Goal: Task Accomplishment & Management: Complete application form

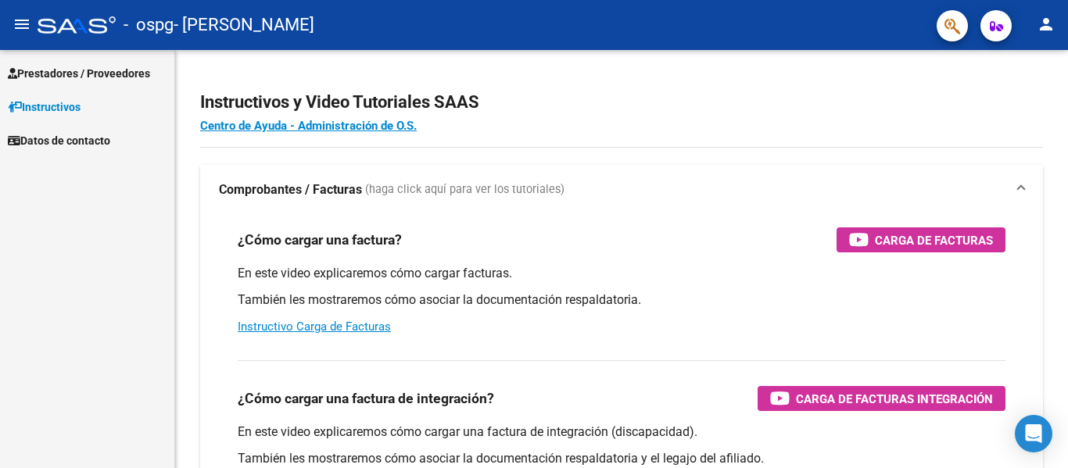
drag, startPoint x: 91, startPoint y: 73, endPoint x: 109, endPoint y: 85, distance: 21.5
click at [91, 73] on span "Prestadores / Proveedores" at bounding box center [79, 73] width 142 height 17
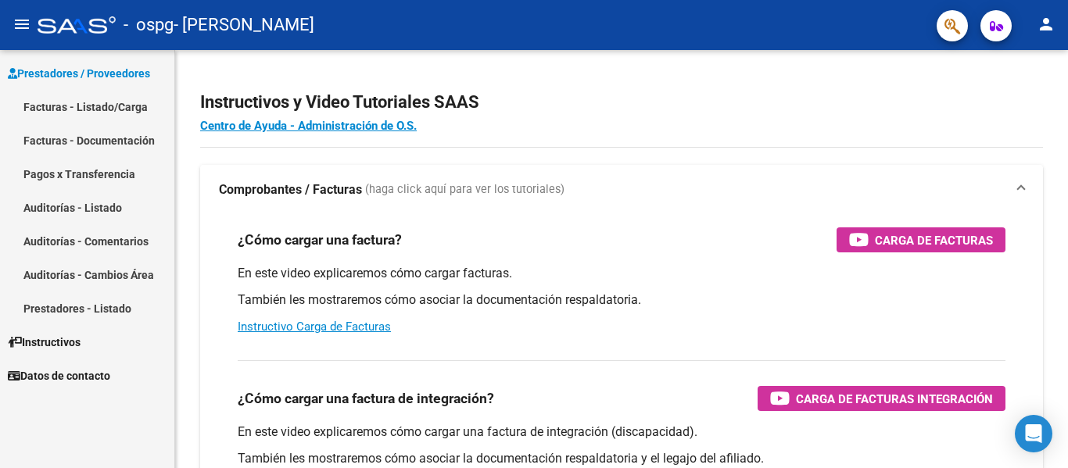
click at [36, 111] on link "Facturas - Listado/Carga" at bounding box center [87, 107] width 174 height 34
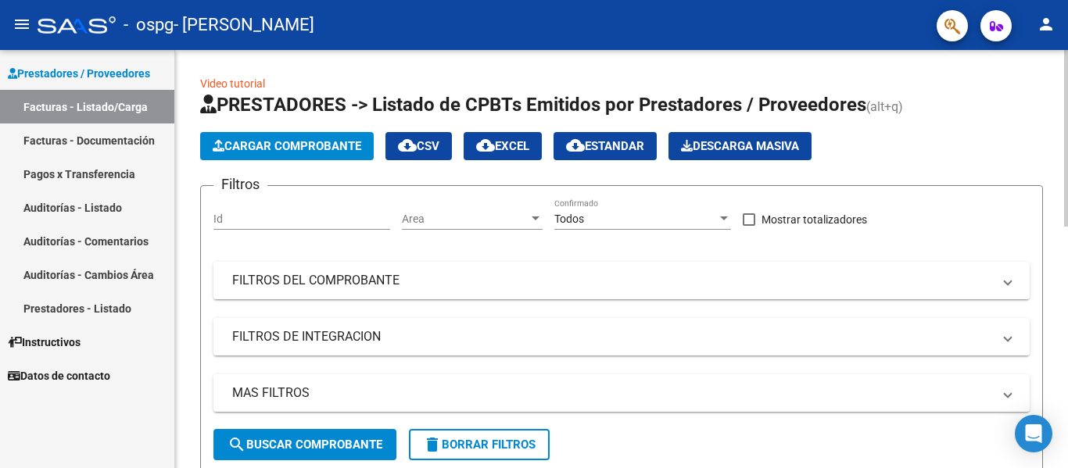
click at [278, 145] on span "Cargar Comprobante" at bounding box center [287, 146] width 149 height 14
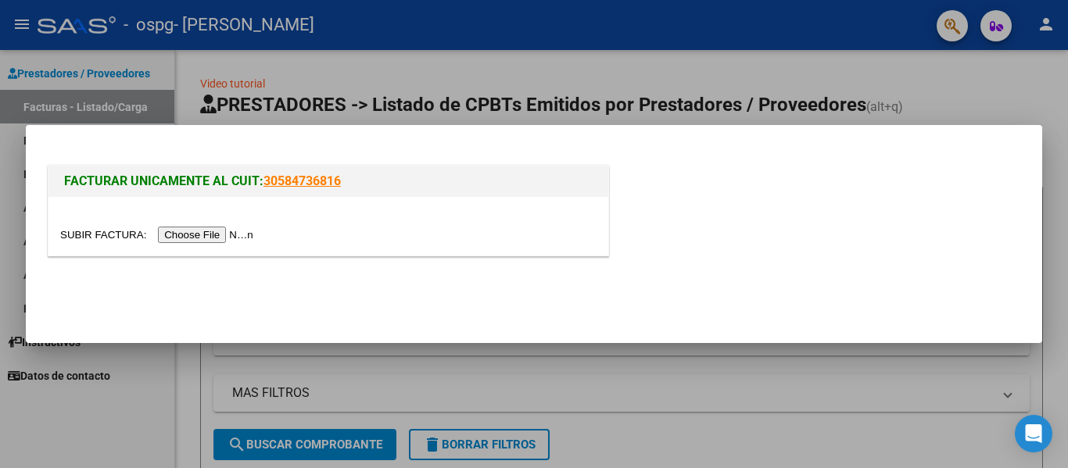
click at [218, 237] on input "file" at bounding box center [159, 235] width 198 height 16
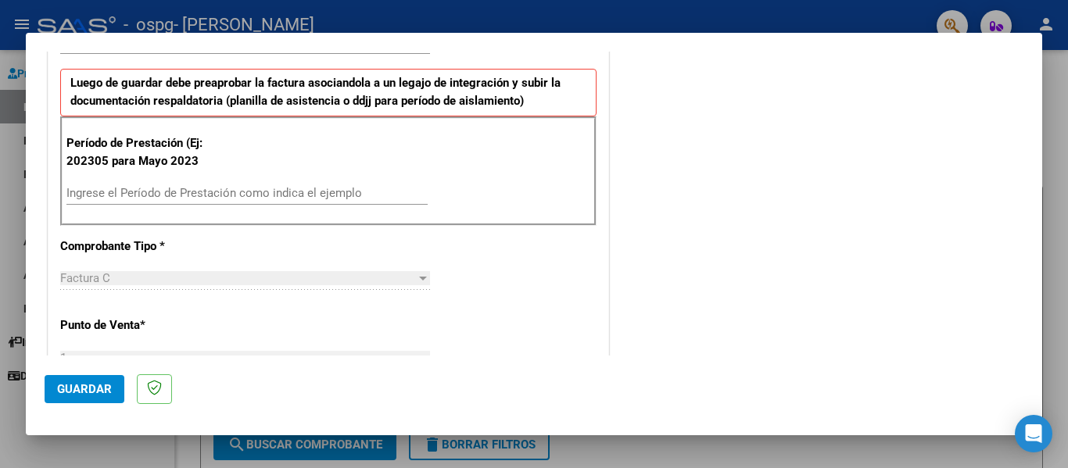
scroll to position [391, 0]
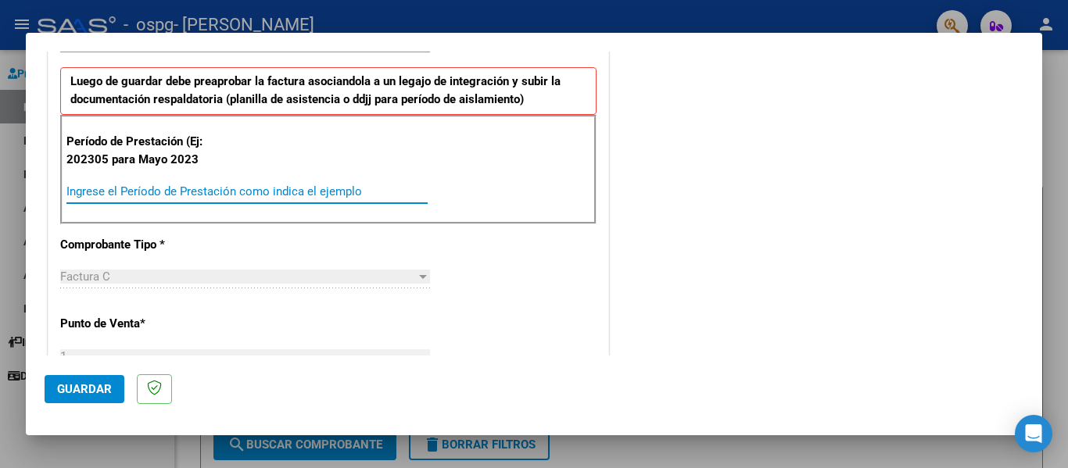
click at [167, 199] on input "Ingrese el Período de Prestación como indica el ejemplo" at bounding box center [246, 191] width 361 height 14
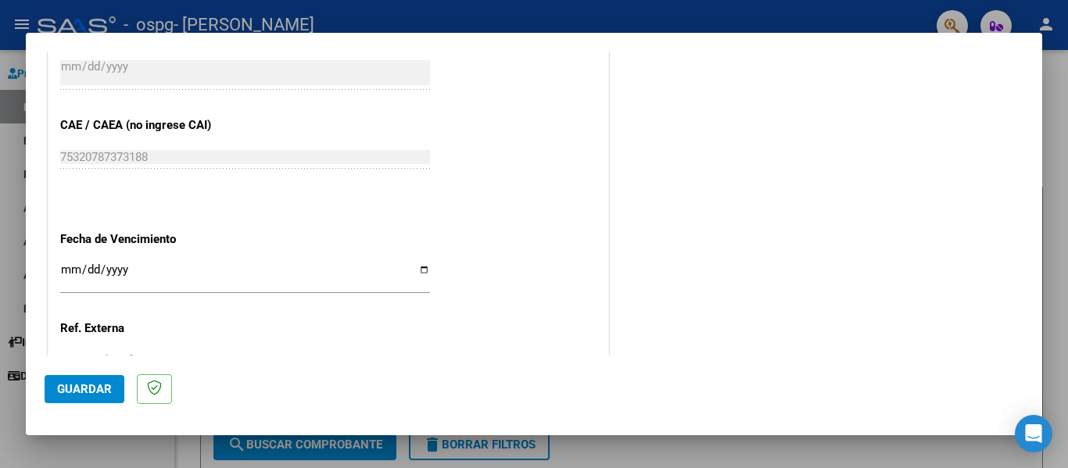
scroll to position [1016, 0]
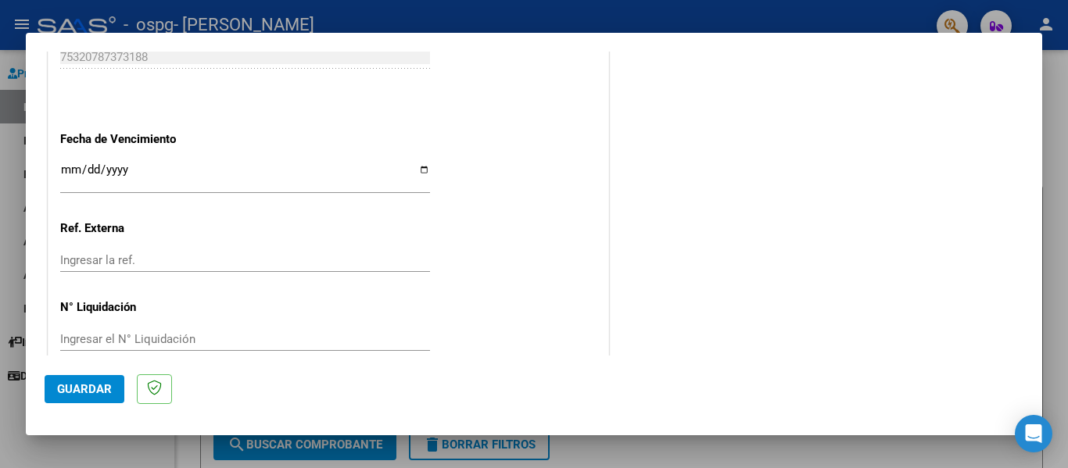
type input "202507"
click at [71, 166] on input "Ingresar la fecha" at bounding box center [245, 175] width 370 height 25
type input "[DATE]"
click at [98, 386] on span "Guardar" at bounding box center [84, 389] width 55 height 14
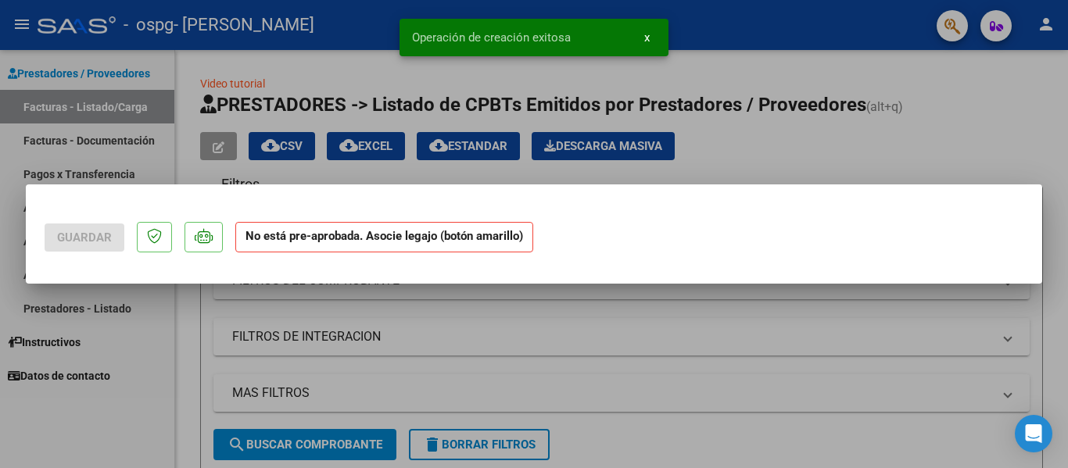
scroll to position [0, 0]
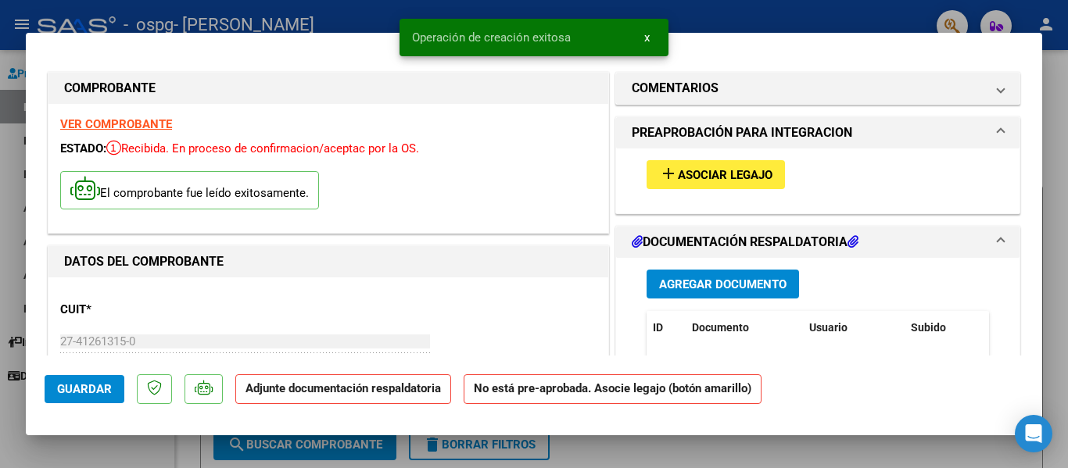
click at [738, 170] on span "Asociar Legajo" at bounding box center [725, 175] width 95 height 14
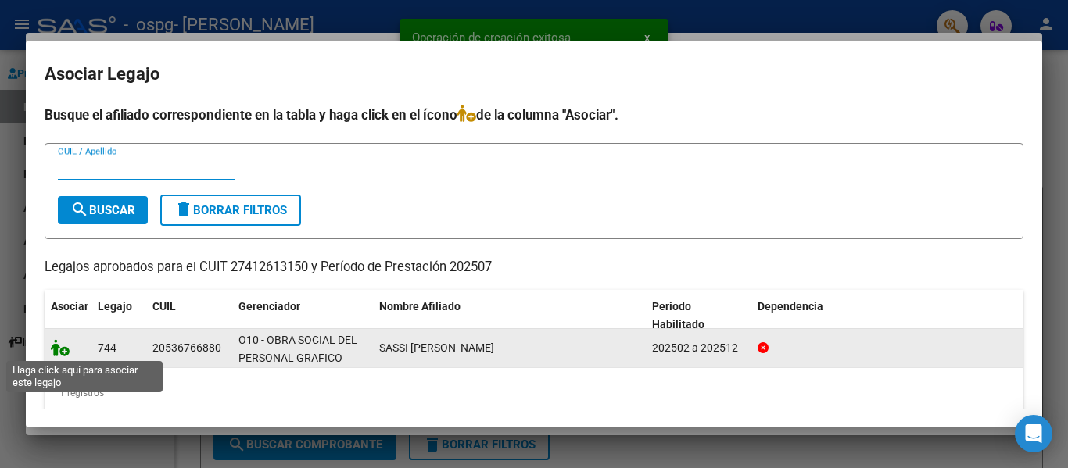
click at [59, 349] on icon at bounding box center [60, 347] width 19 height 17
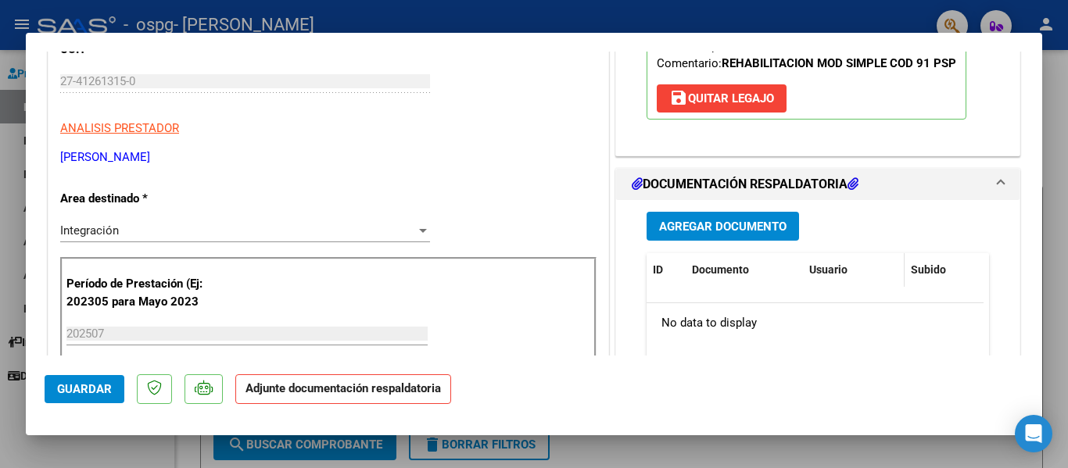
scroll to position [313, 0]
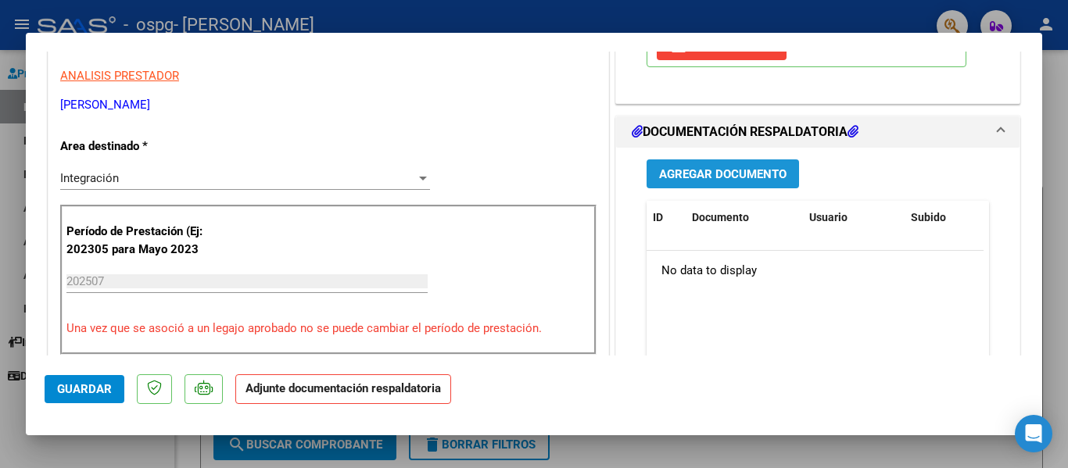
click at [737, 163] on button "Agregar Documento" at bounding box center [722, 173] width 152 height 29
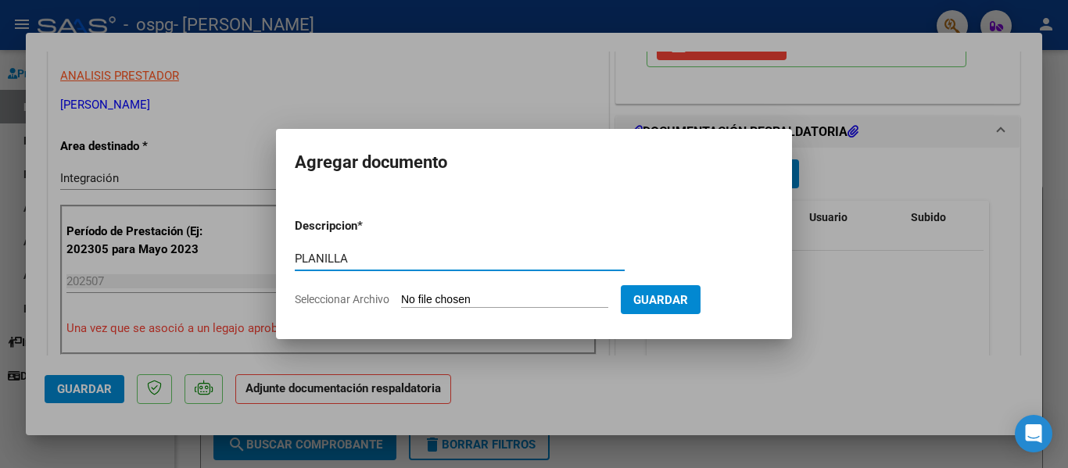
type input "PLANILLA"
click at [439, 290] on form "Descripcion * PLANILLA Escriba aquí una descripcion Seleccionar Archivo Guardar" at bounding box center [534, 263] width 478 height 114
click at [444, 294] on input "Seleccionar Archivo" at bounding box center [504, 300] width 207 height 15
type input "C:\fakepath\Planilla Manuel.pdf"
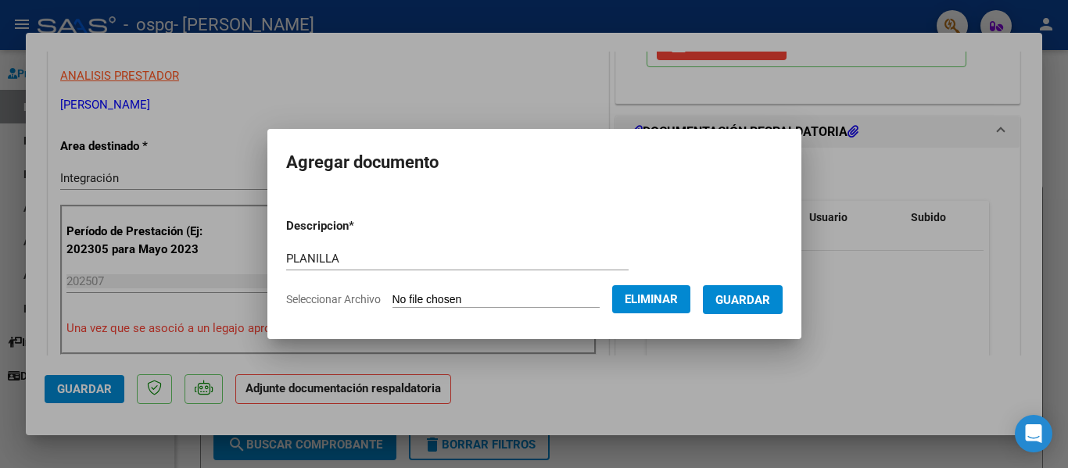
click at [757, 299] on span "Guardar" at bounding box center [742, 300] width 55 height 14
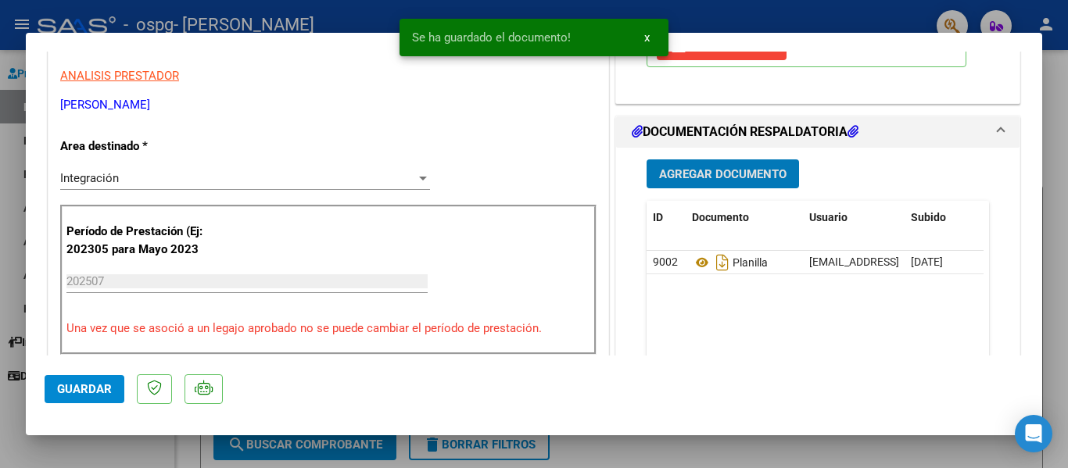
click at [75, 394] on span "Guardar" at bounding box center [84, 389] width 55 height 14
click at [972, 441] on div at bounding box center [534, 234] width 1068 height 468
type input "$ 0,00"
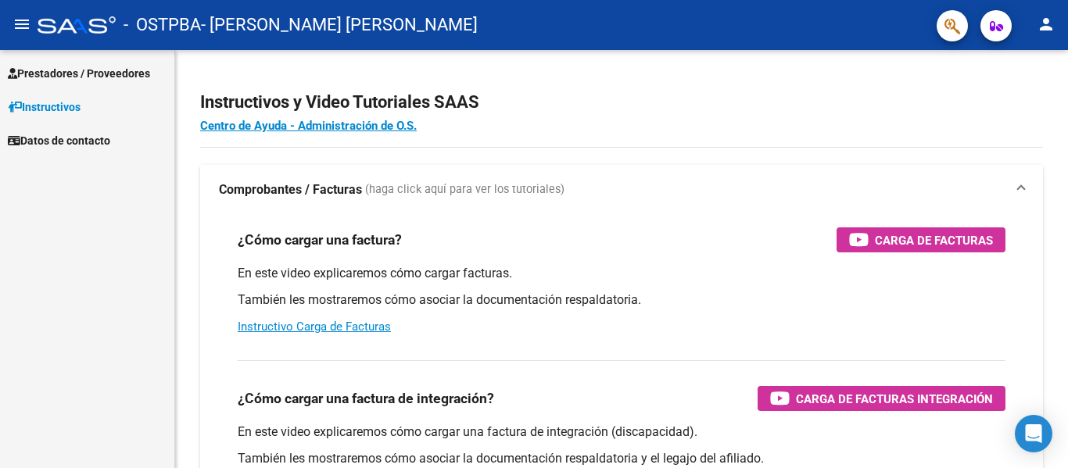
click at [21, 71] on span "Prestadores / Proveedores" at bounding box center [79, 73] width 142 height 17
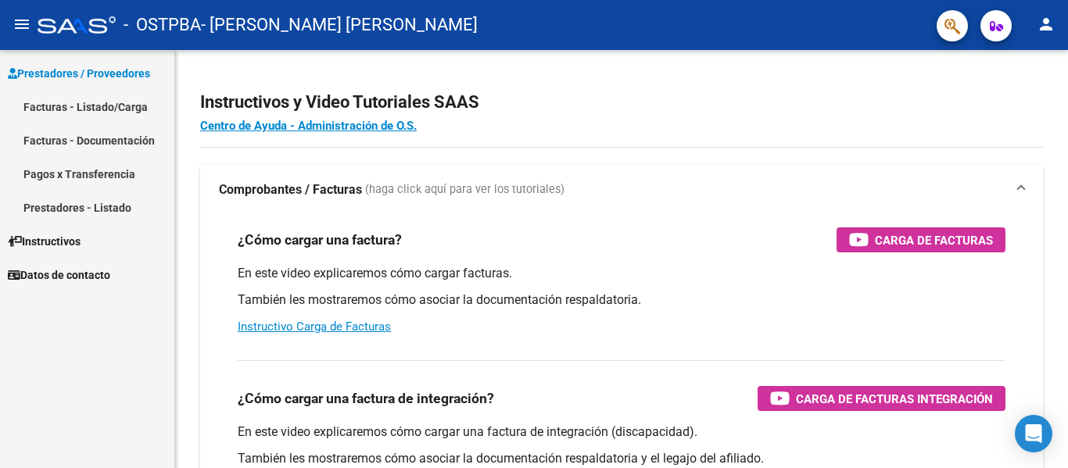
click at [109, 114] on link "Facturas - Listado/Carga" at bounding box center [87, 107] width 174 height 34
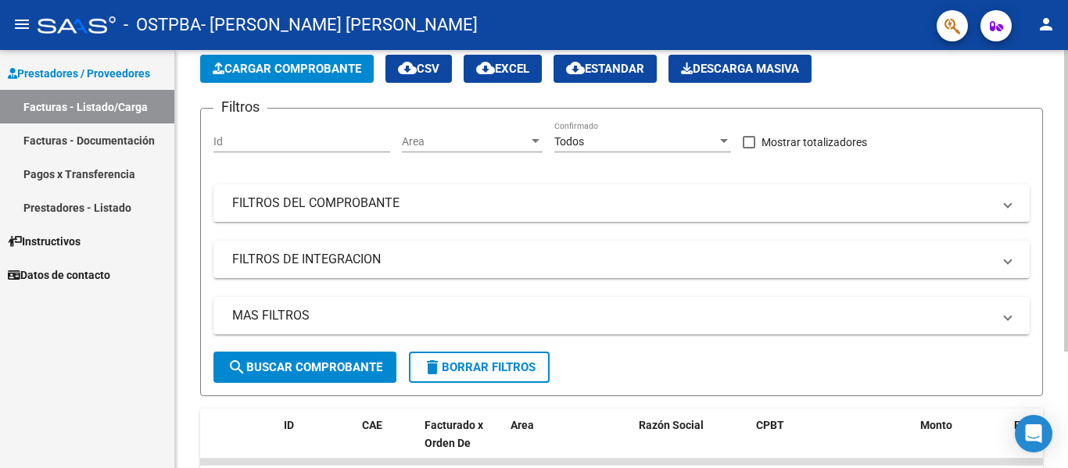
scroll to position [78, 0]
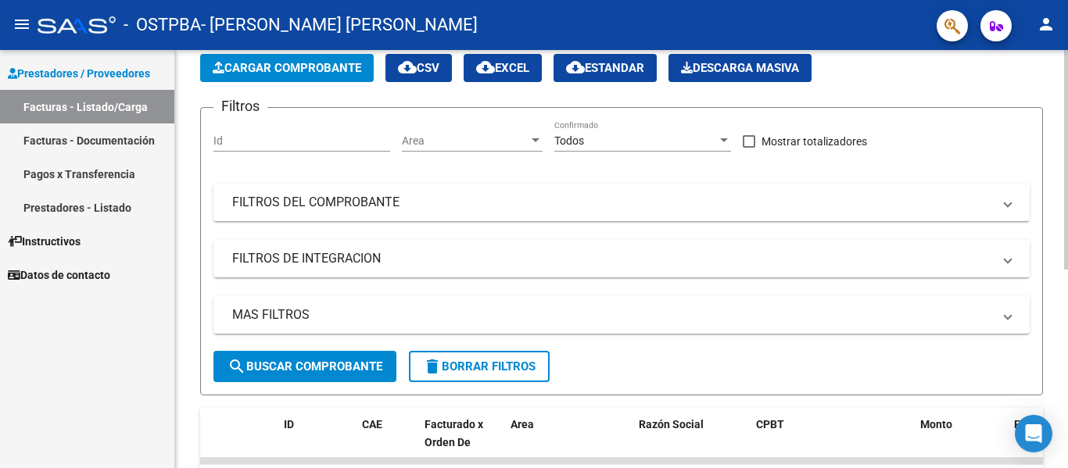
click at [271, 77] on button "Cargar Comprobante" at bounding box center [287, 68] width 174 height 28
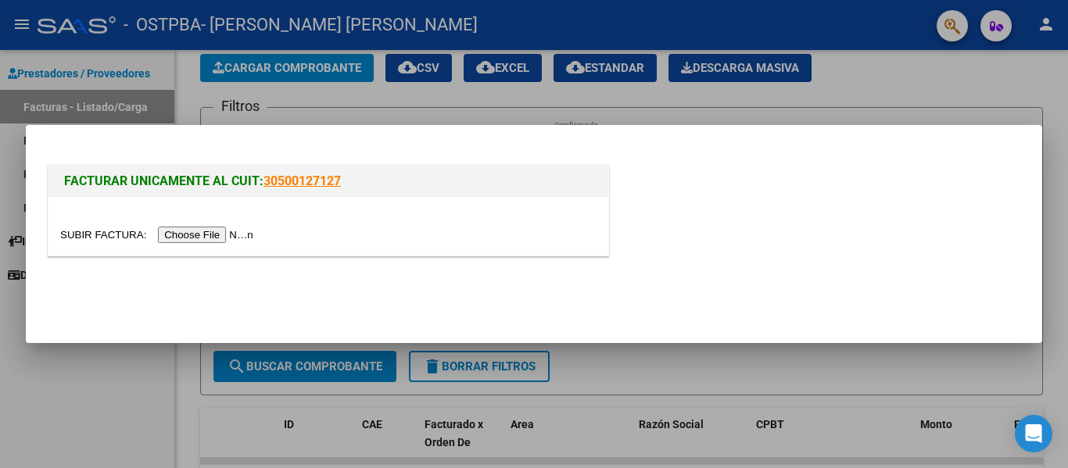
click at [241, 237] on input "file" at bounding box center [159, 235] width 198 height 16
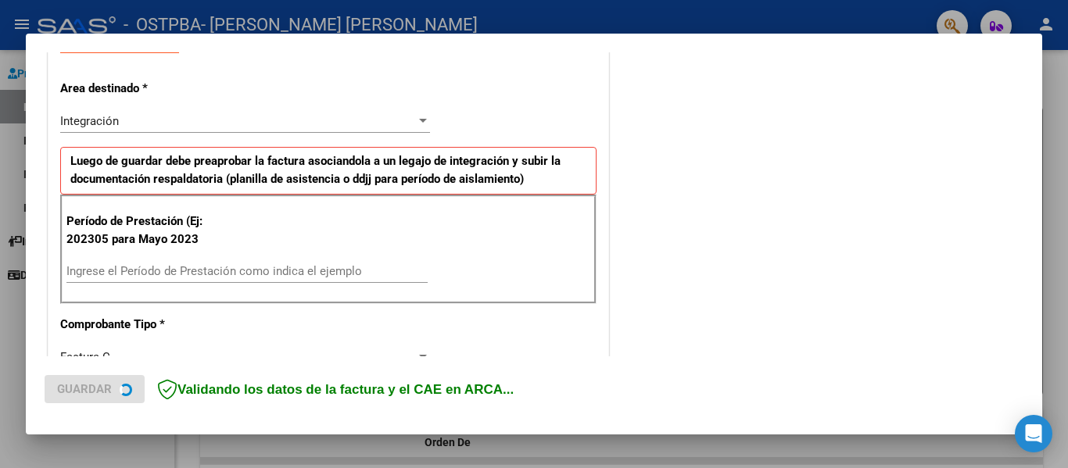
scroll to position [313, 0]
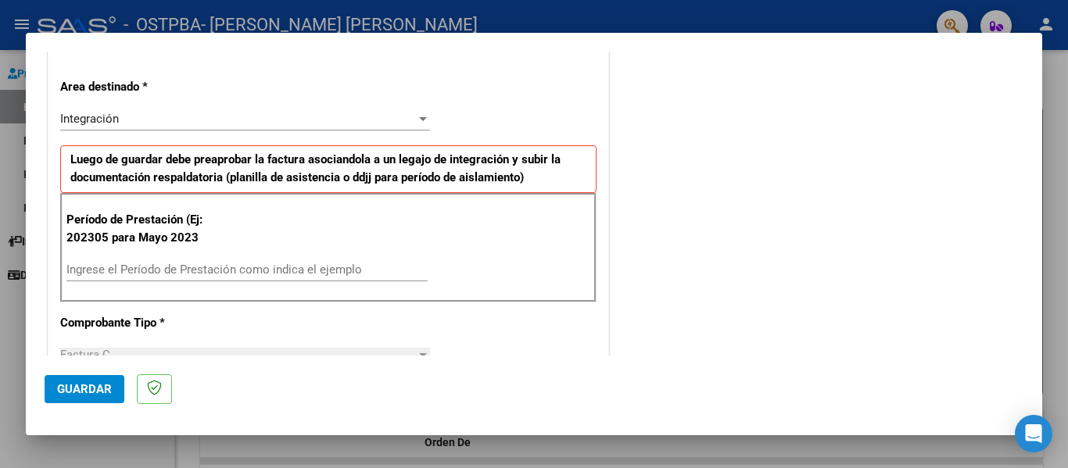
click at [156, 277] on div "Ingrese el Período de Prestación como indica el ejemplo" at bounding box center [246, 269] width 361 height 23
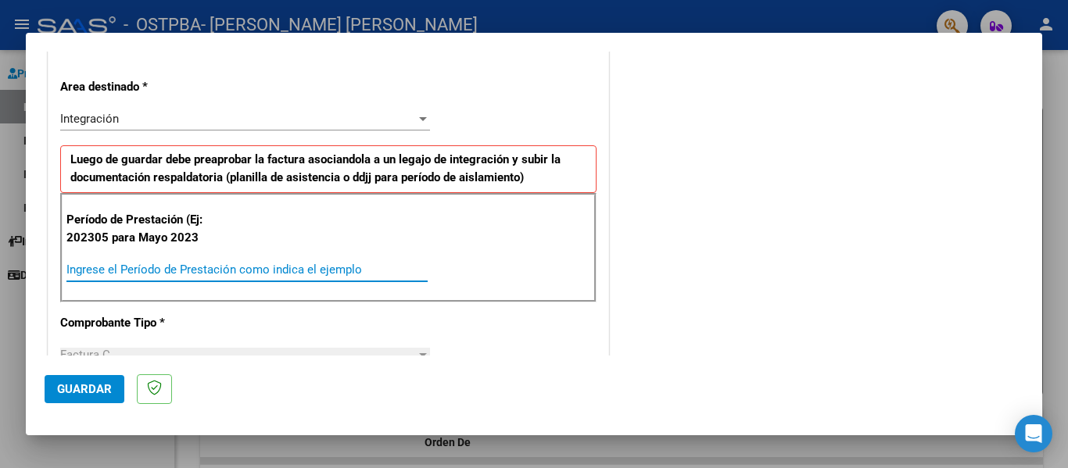
click at [161, 268] on input "Ingrese el Período de Prestación como indica el ejemplo" at bounding box center [246, 270] width 361 height 14
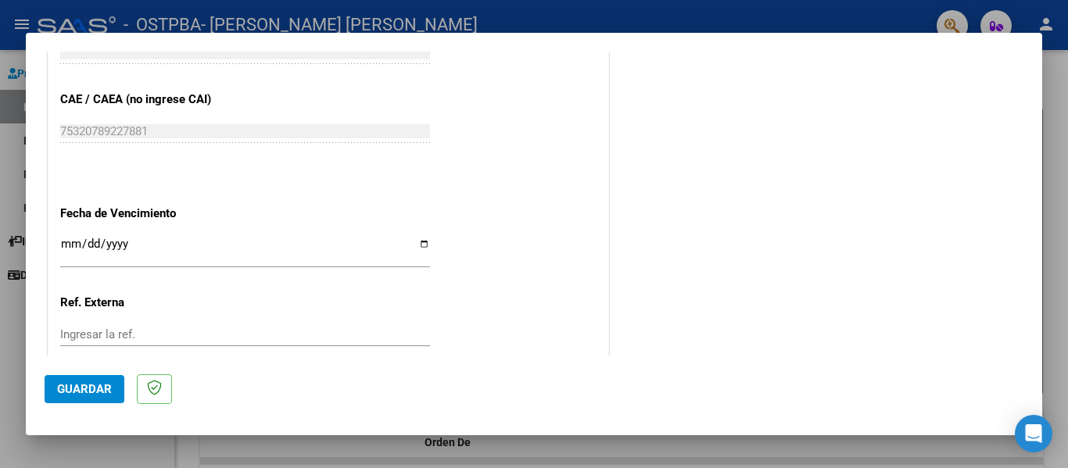
scroll to position [938, 0]
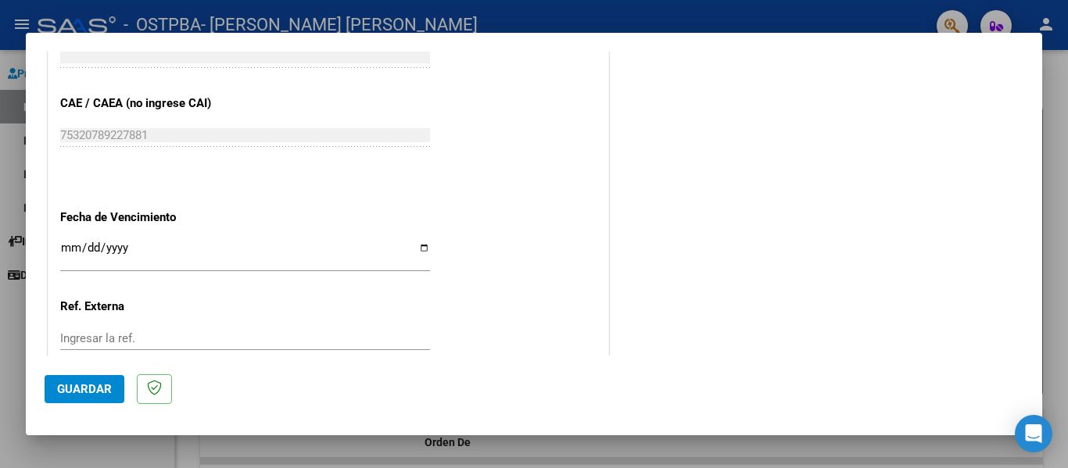
type input "202507"
click at [76, 249] on input "Ingresar la fecha" at bounding box center [245, 254] width 370 height 25
type input "[DATE]"
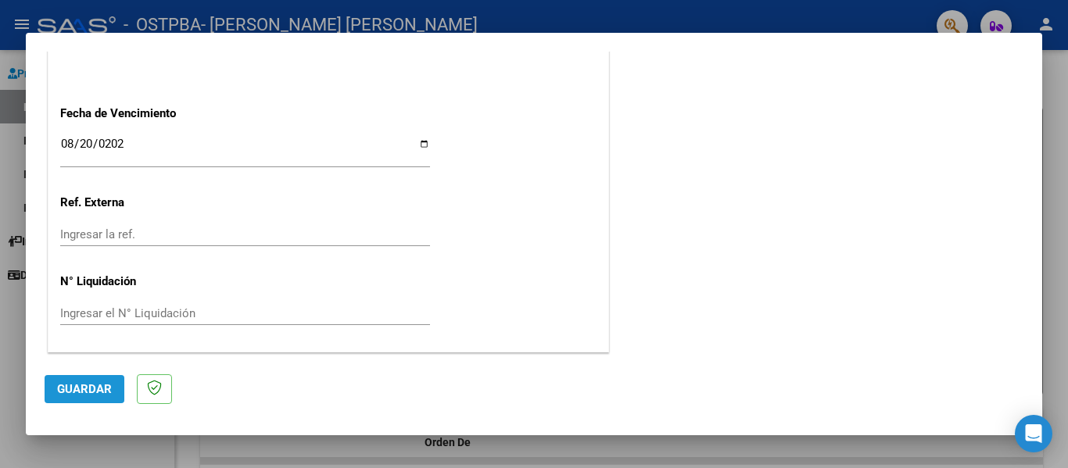
click at [78, 389] on span "Guardar" at bounding box center [84, 389] width 55 height 14
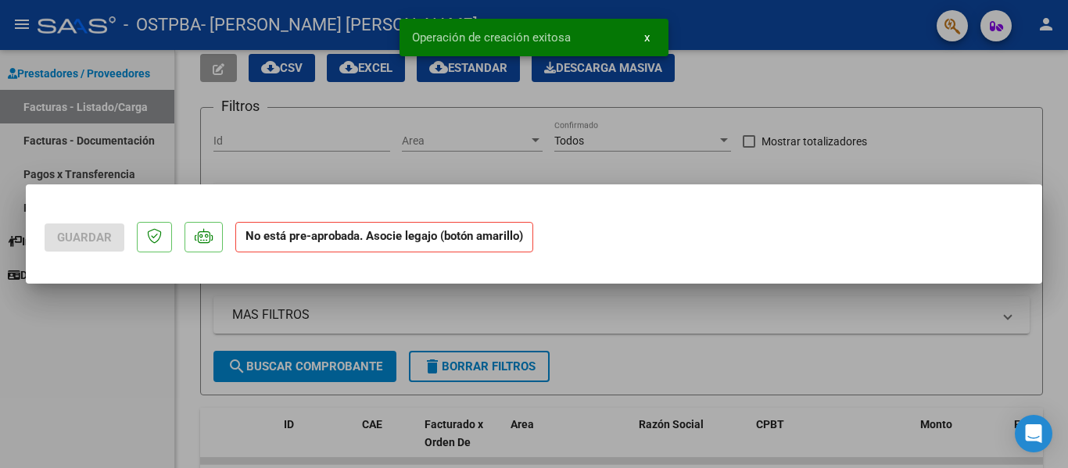
scroll to position [0, 0]
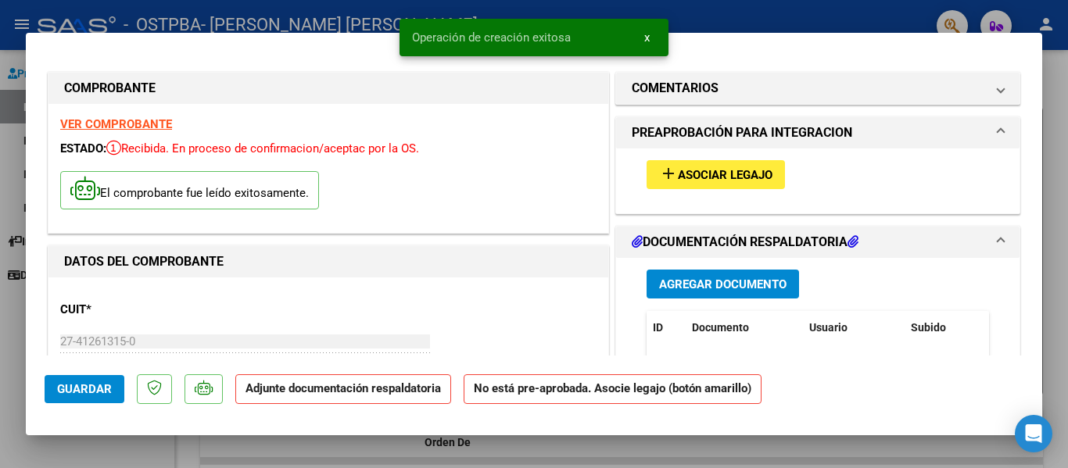
click at [704, 182] on span "Asociar Legajo" at bounding box center [725, 175] width 95 height 14
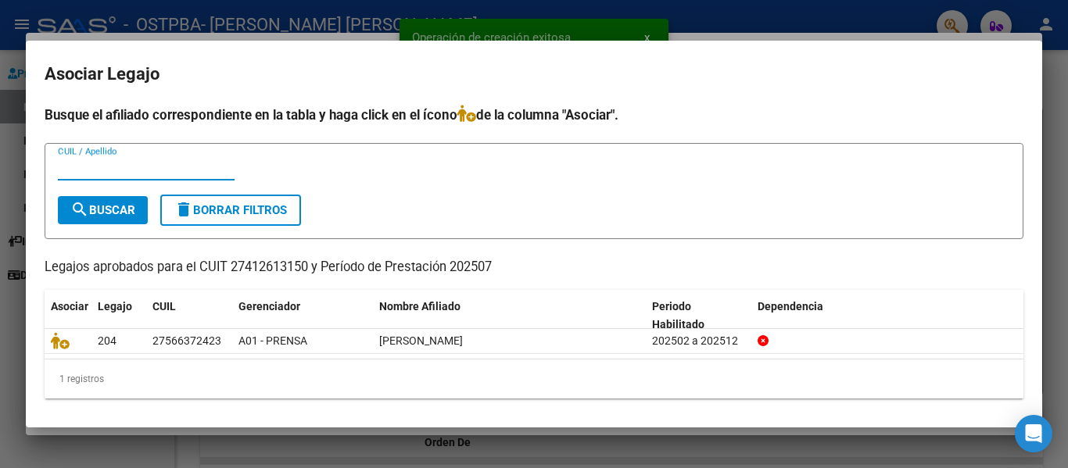
click at [180, 16] on div at bounding box center [534, 234] width 1068 height 468
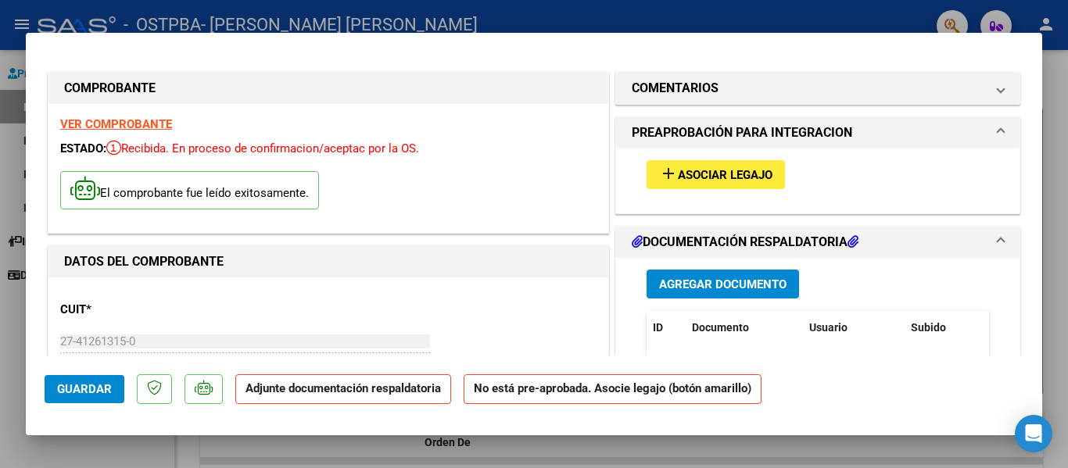
click at [743, 170] on span "Asociar Legajo" at bounding box center [725, 175] width 95 height 14
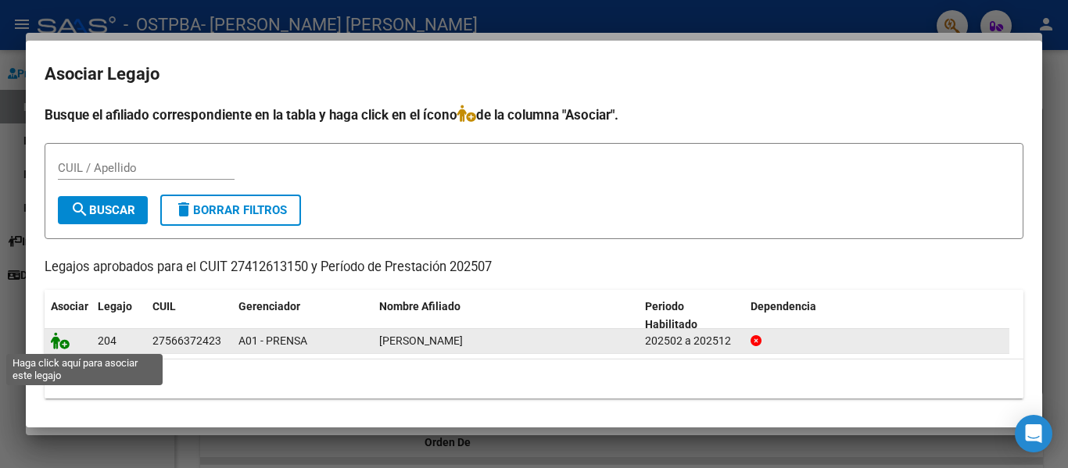
click at [58, 339] on icon at bounding box center [60, 340] width 19 height 17
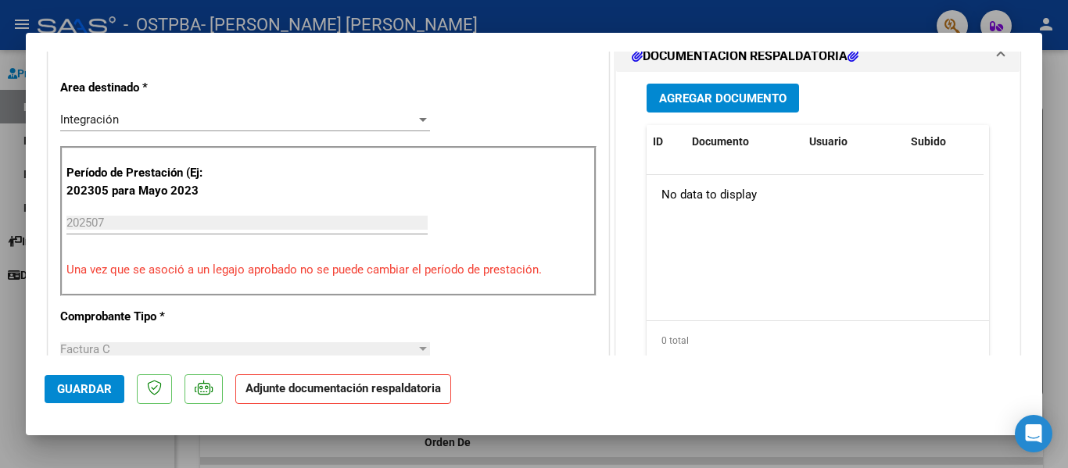
scroll to position [234, 0]
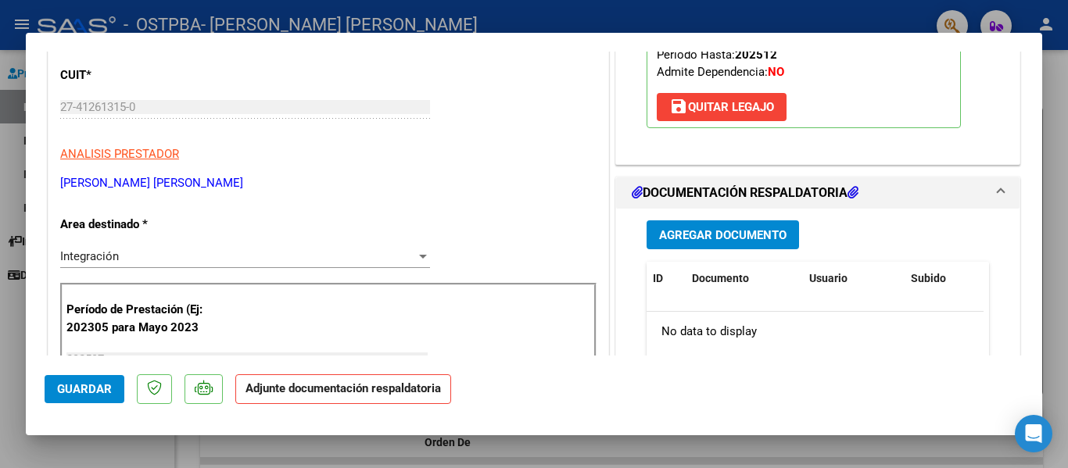
click at [684, 227] on span "Agregar Documento" at bounding box center [722, 234] width 127 height 14
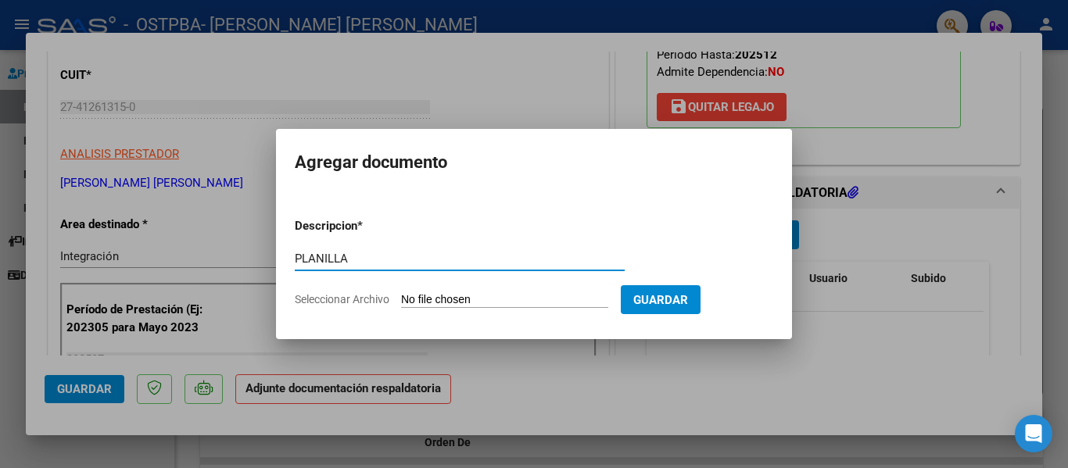
type input "PLANILLA"
click at [472, 299] on input "Seleccionar Archivo" at bounding box center [504, 300] width 207 height 15
click at [428, 300] on input "Seleccionar Archivo" at bounding box center [504, 300] width 207 height 15
type input "C:\fakepath\[PERSON_NAME].pdf"
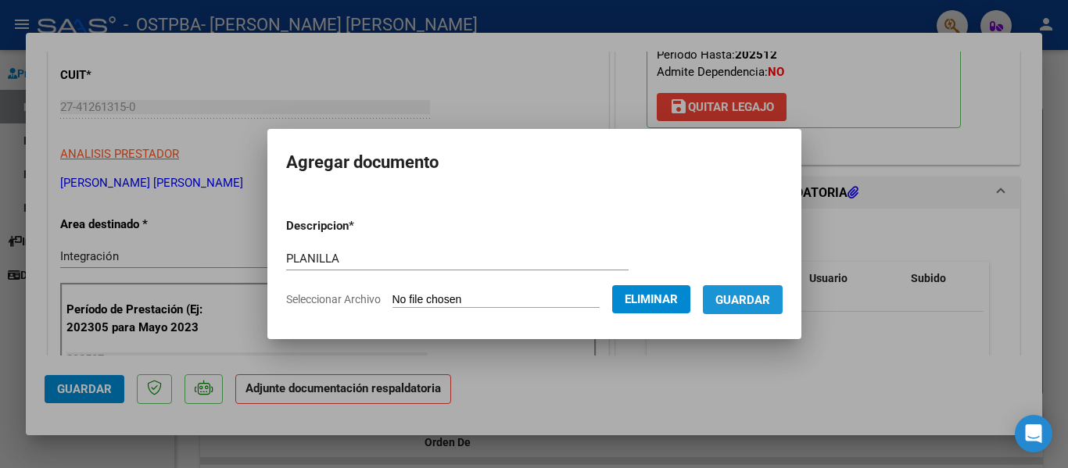
click at [758, 310] on button "Guardar" at bounding box center [743, 299] width 80 height 29
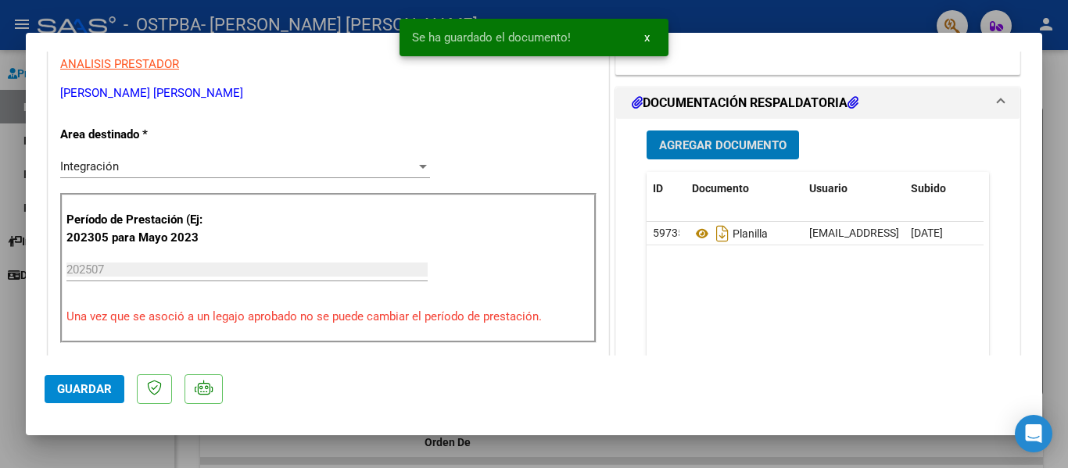
scroll to position [625, 0]
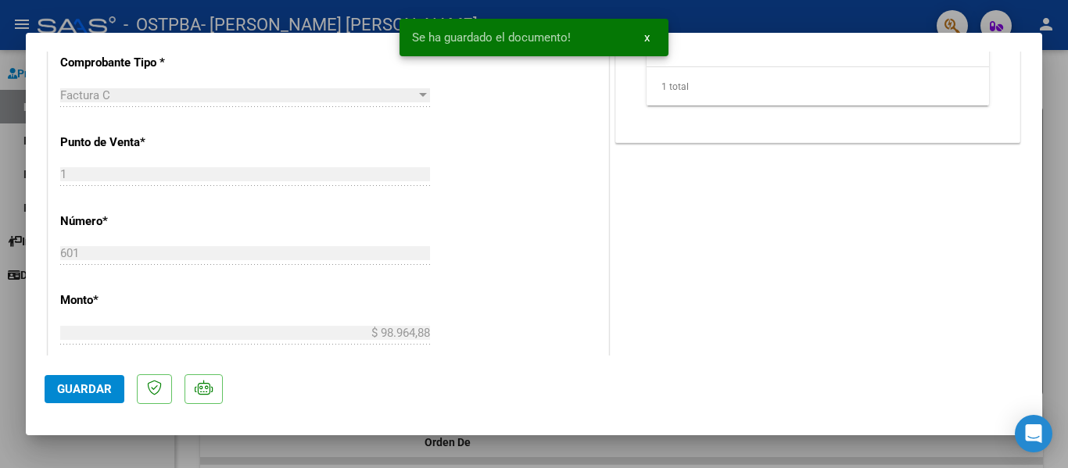
click at [68, 392] on span "Guardar" at bounding box center [84, 389] width 55 height 14
click at [194, 452] on div at bounding box center [534, 234] width 1068 height 468
type input "$ 0,00"
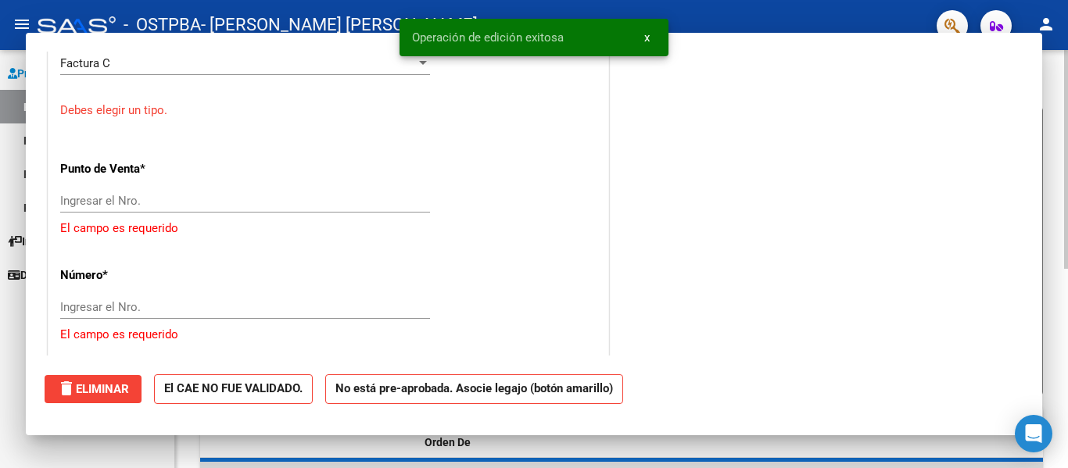
scroll to position [0, 0]
